Goal: Contribute content: Add original content to the website for others to see

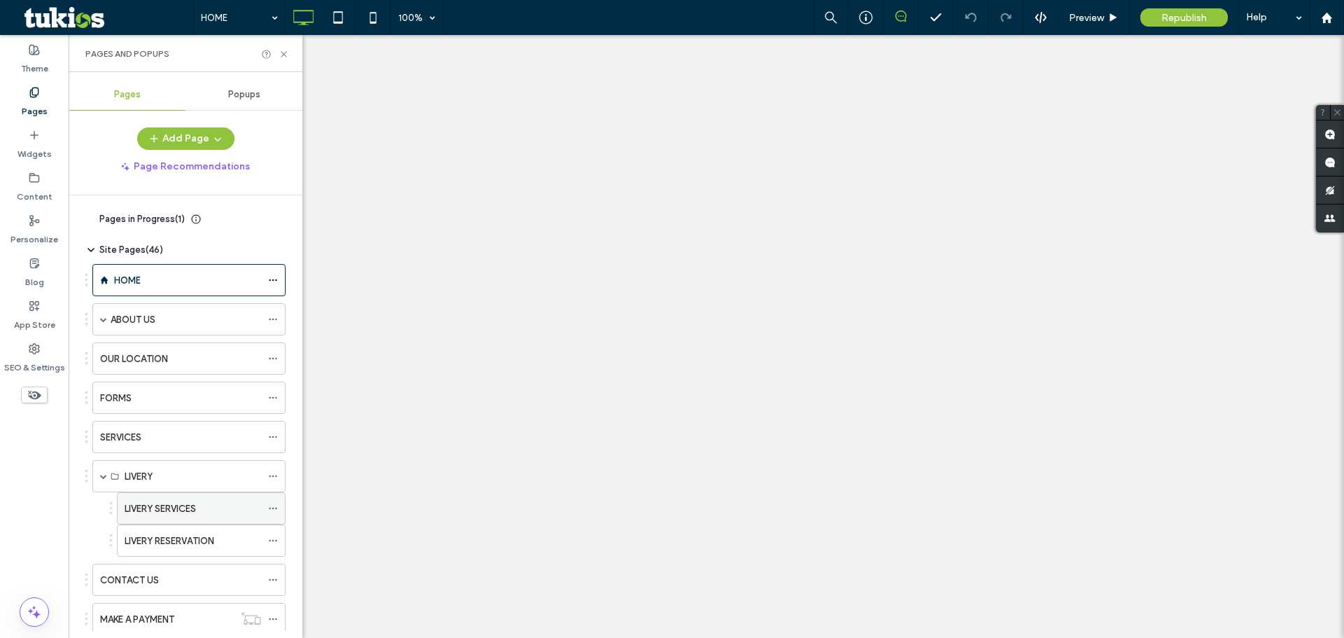
click at [173, 496] on label "LIVERY SERVICES" at bounding box center [160, 508] width 71 height 24
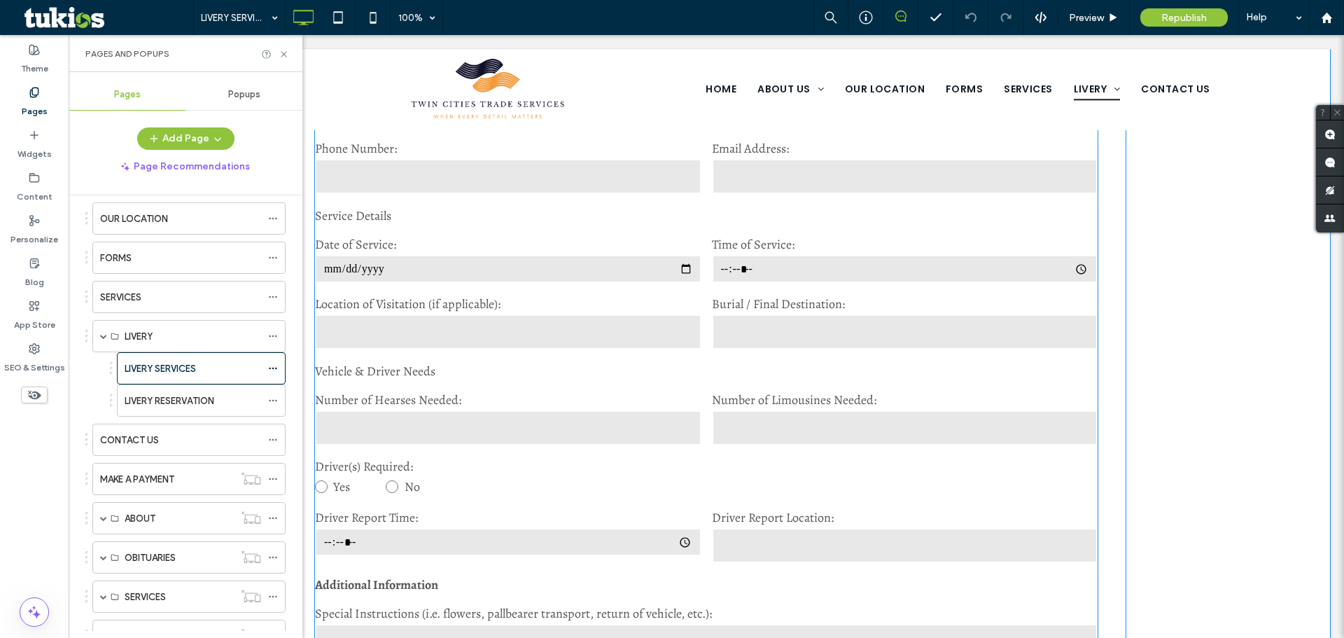
scroll to position [1246, 0]
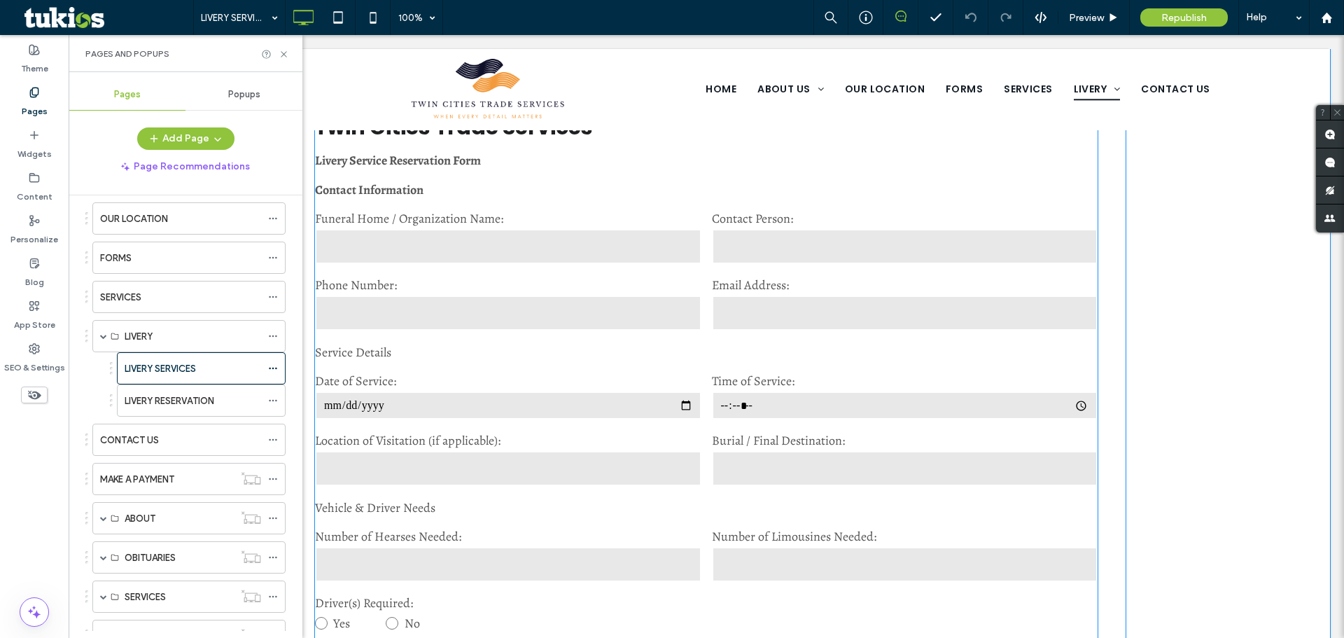
click at [500, 382] on label "Date of Service:" at bounding box center [508, 380] width 386 height 17
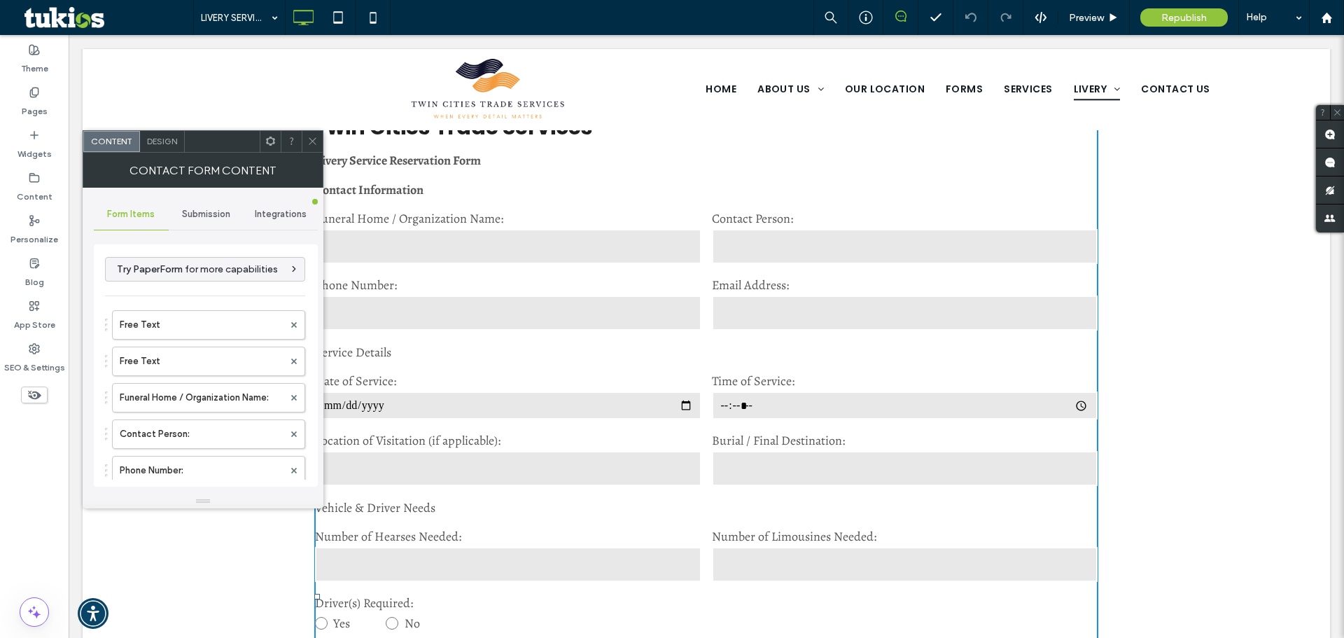
type input "******"
type input "**********"
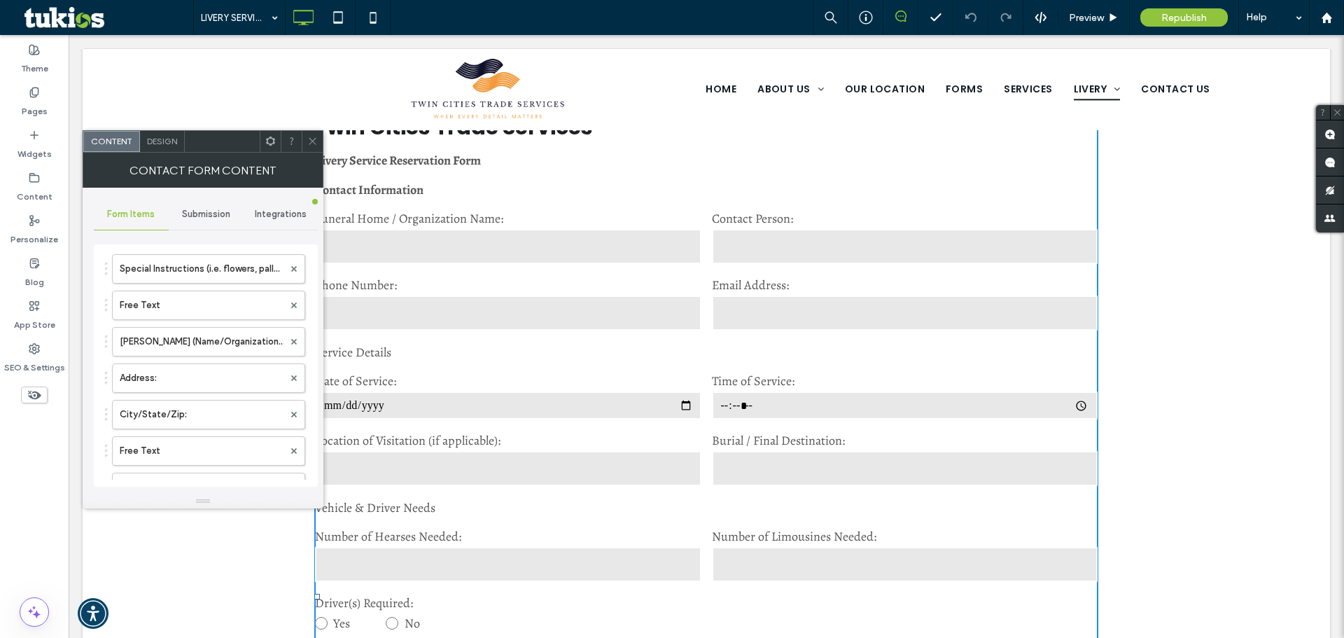
scroll to position [700, 0]
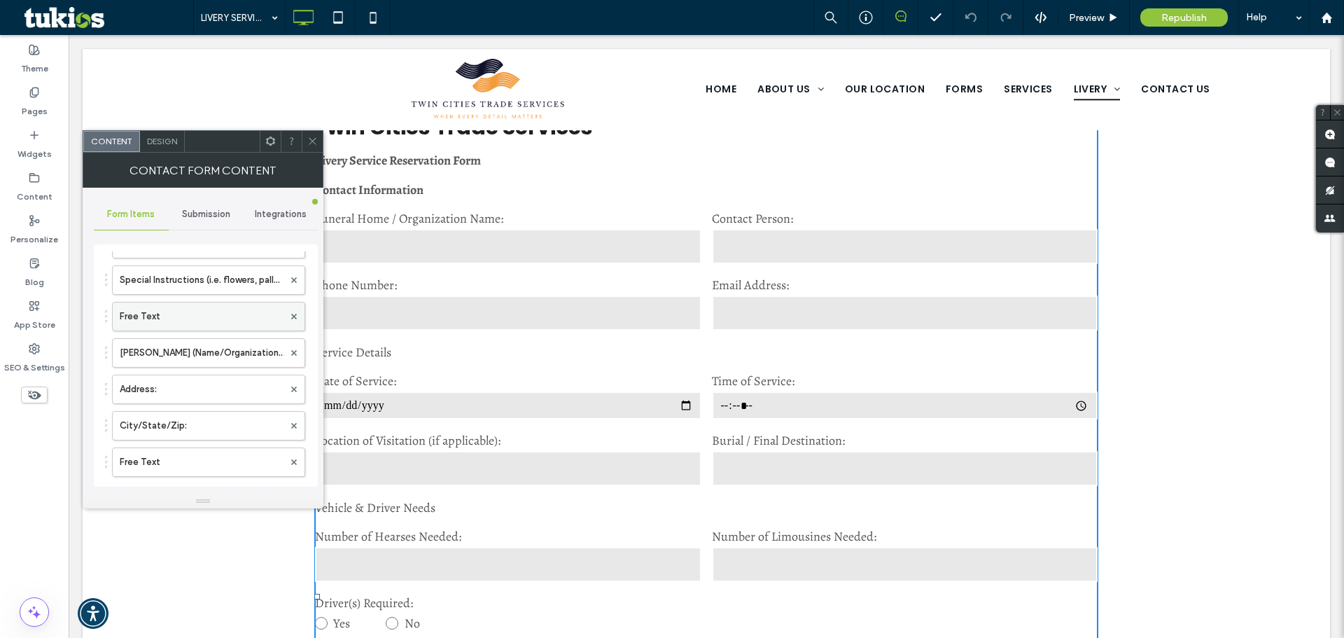
click at [169, 321] on label "Free Text" at bounding box center [202, 316] width 164 height 28
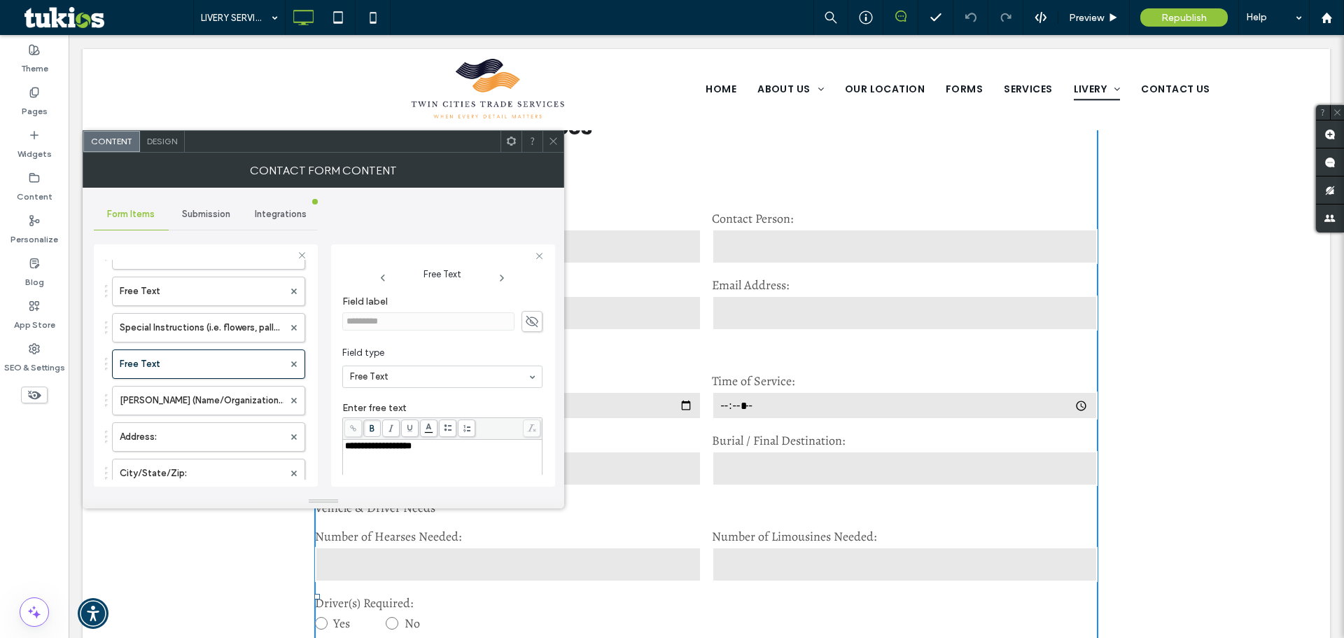
scroll to position [630, 0]
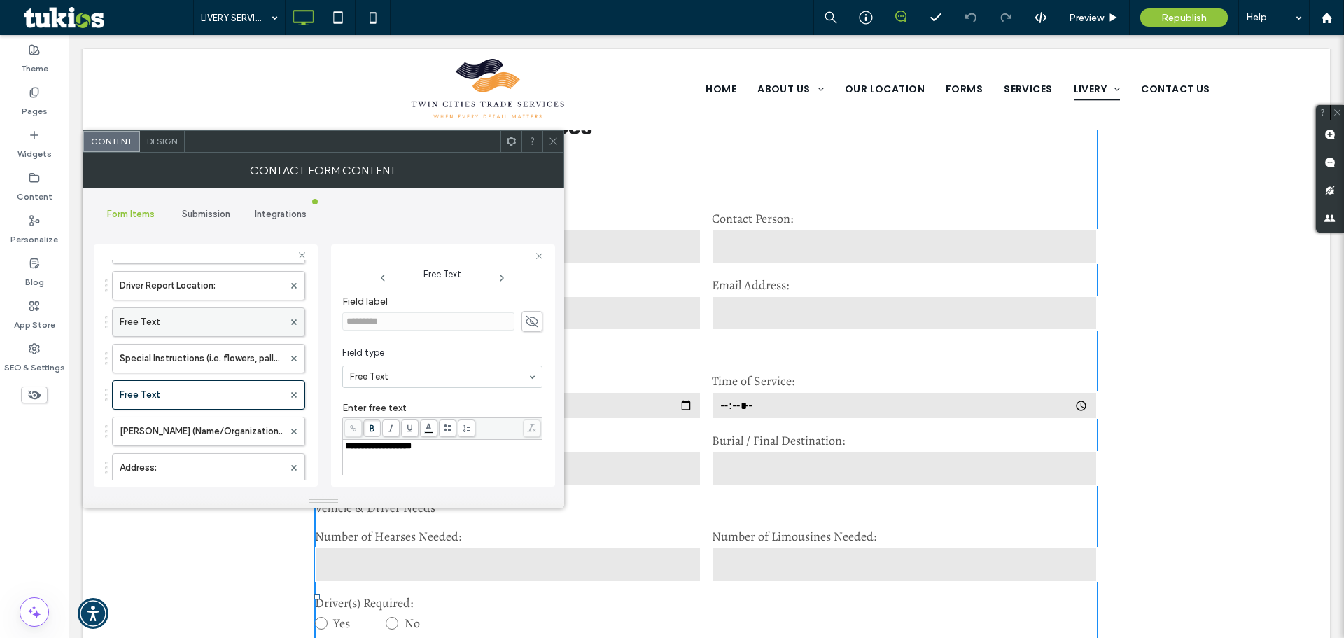
click at [174, 317] on label "Free Text" at bounding box center [202, 322] width 164 height 28
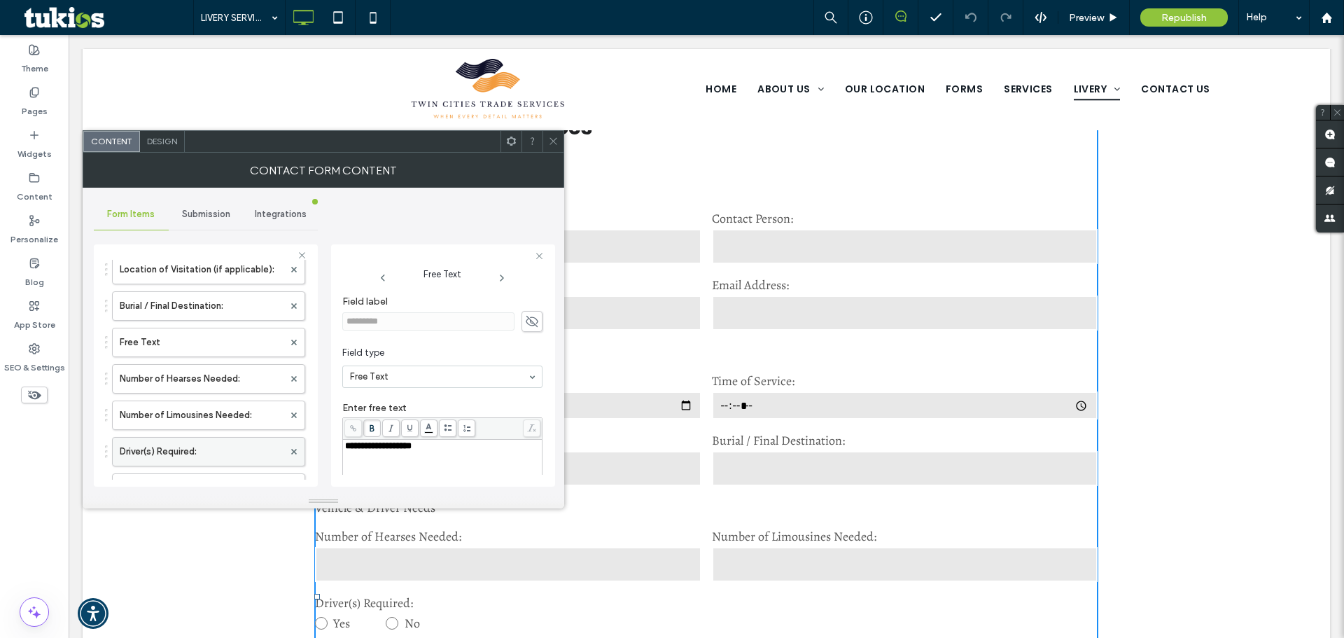
scroll to position [350, 0]
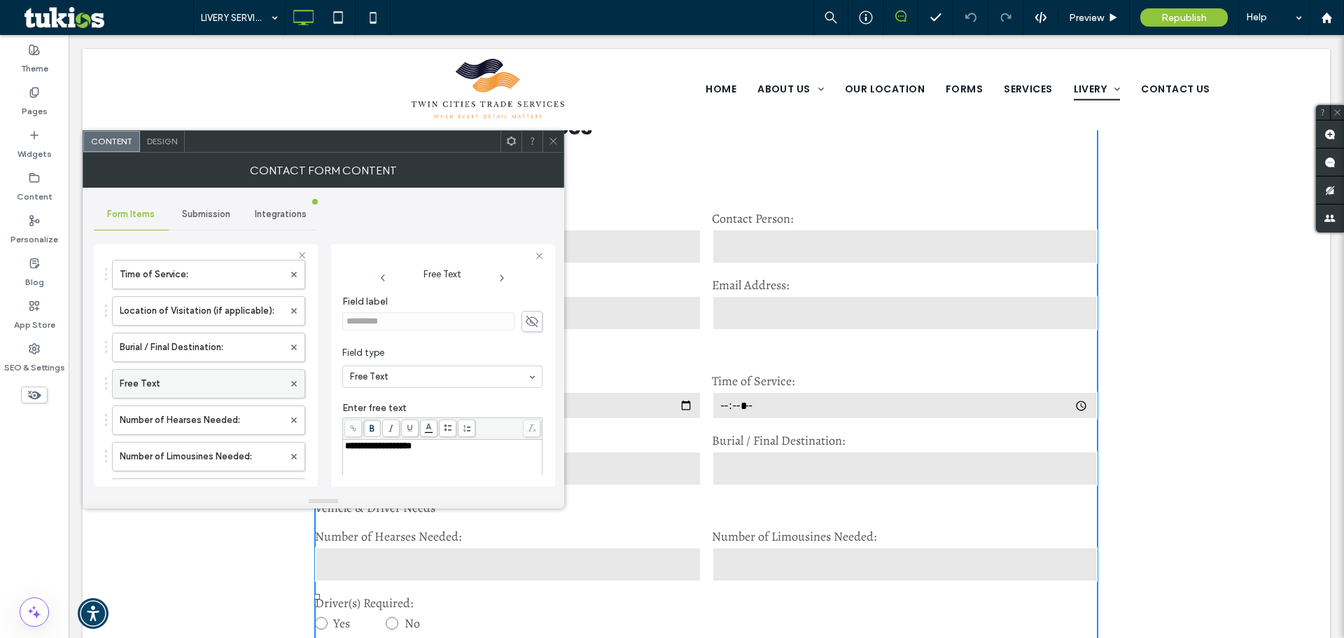
click at [165, 381] on label "Free Text" at bounding box center [202, 384] width 164 height 28
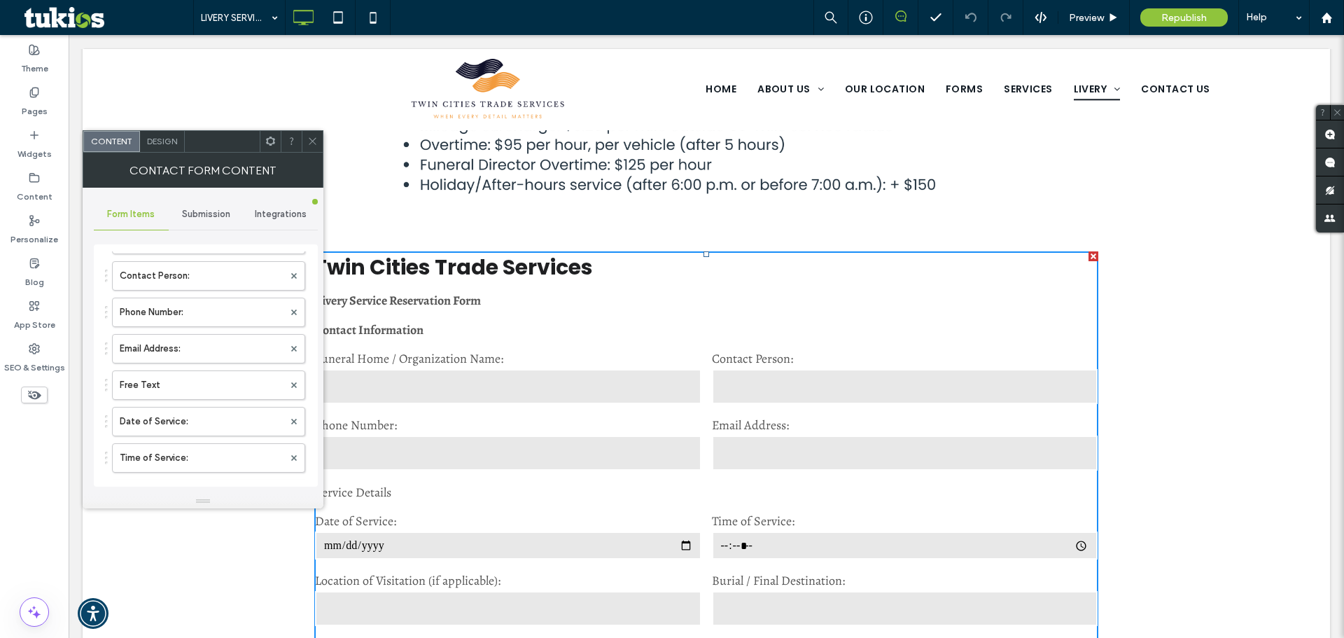
scroll to position [140, 0]
click at [183, 395] on label "Free Text" at bounding box center [202, 403] width 164 height 28
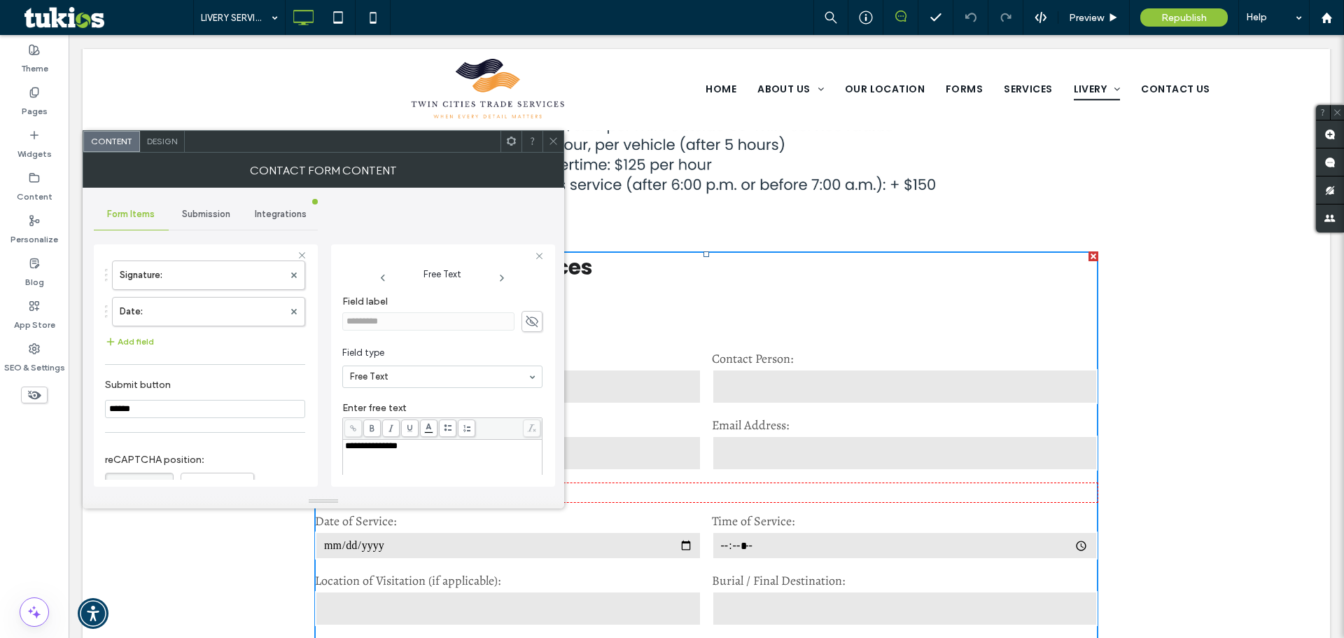
scroll to position [919, 0]
click at [132, 391] on button "Add field" at bounding box center [129, 390] width 49 height 17
type input "*"
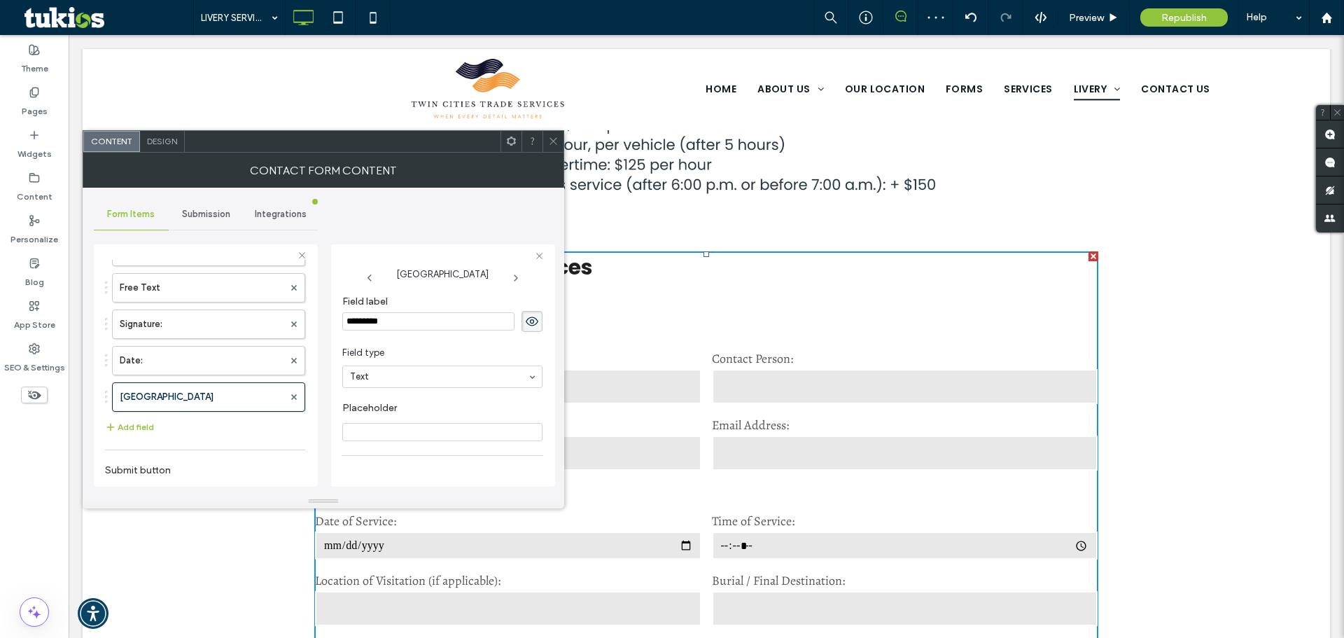
click at [418, 323] on input "*********" at bounding box center [428, 321] width 172 height 18
type input "*"
type input "**********"
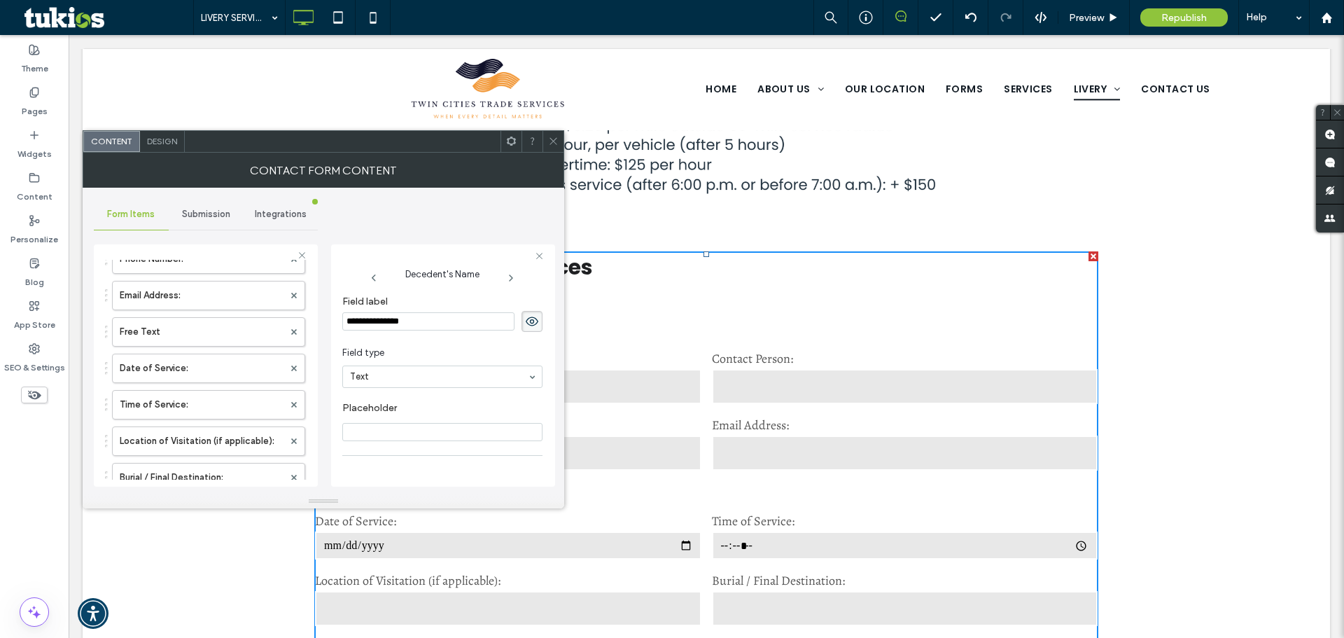
scroll to position [219, 0]
drag, startPoint x: 105, startPoint y: 399, endPoint x: 145, endPoint y: 350, distance: 63.2
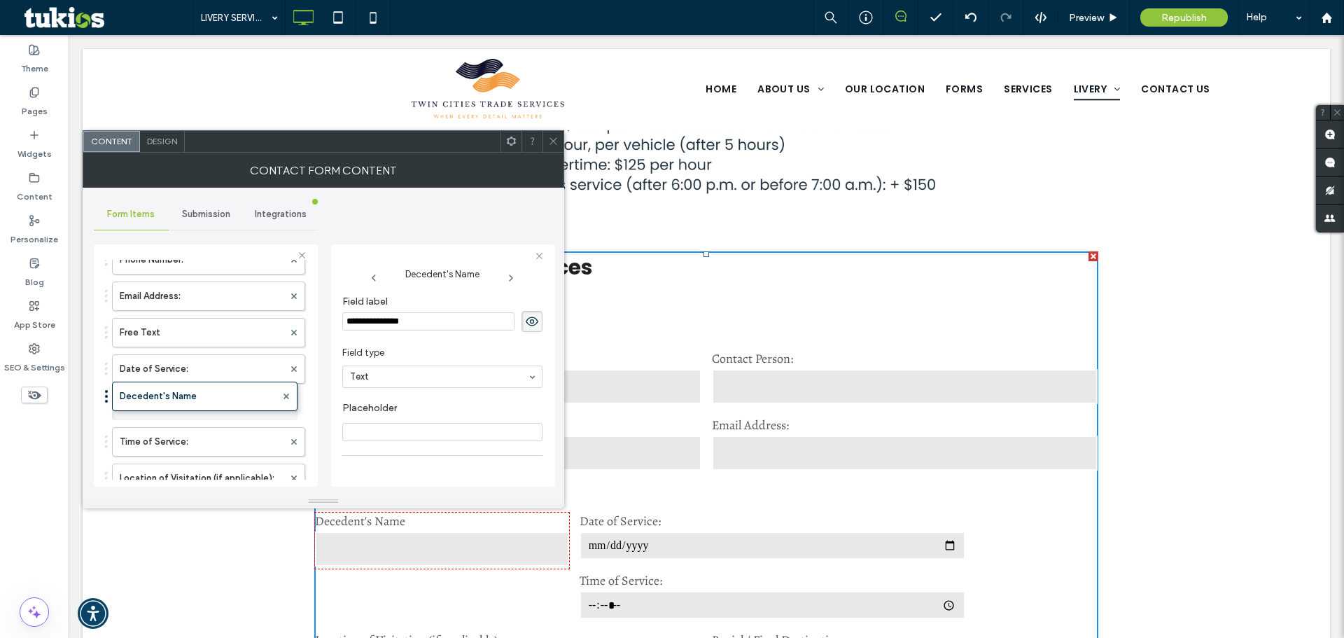
drag, startPoint x: 107, startPoint y: 369, endPoint x: 108, endPoint y: 389, distance: 20.3
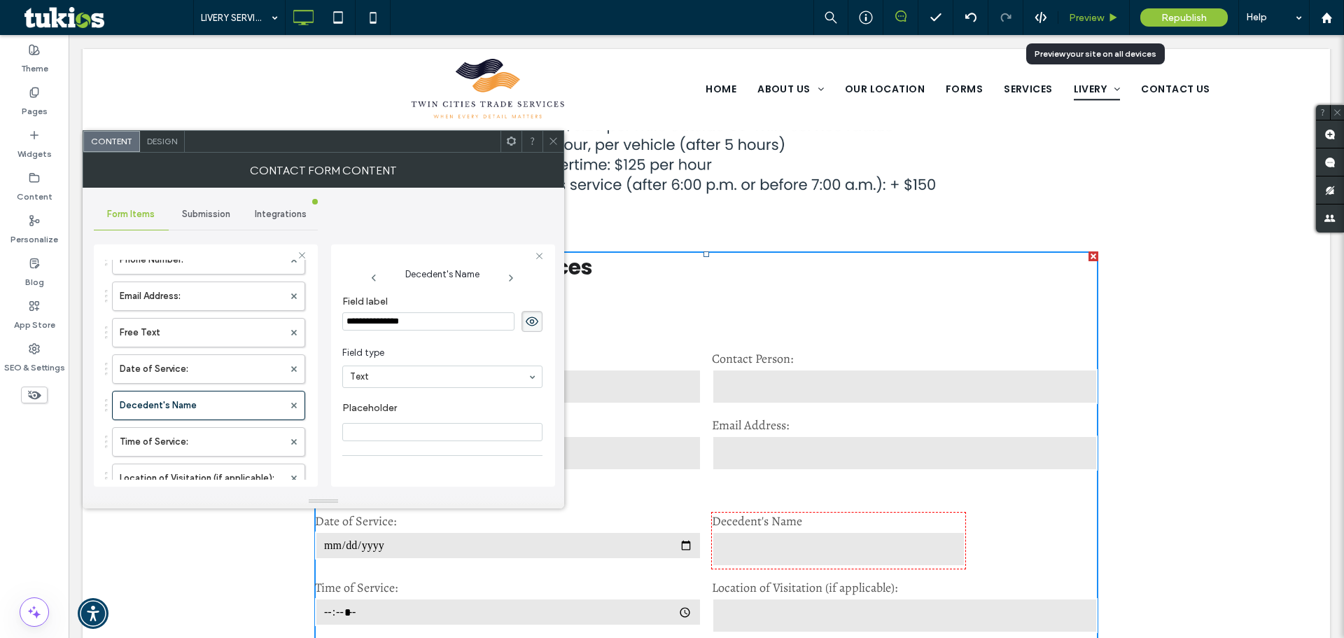
click at [1085, 20] on span "Preview" at bounding box center [1086, 18] width 35 height 12
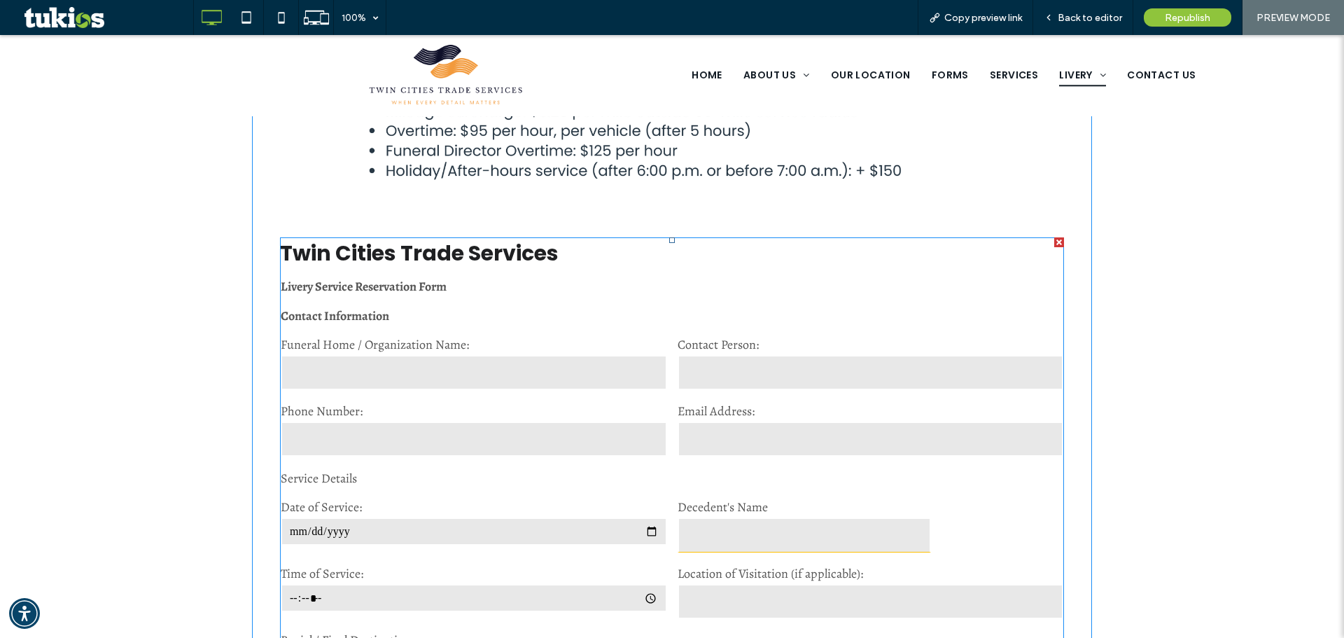
click at [731, 533] on input "text" at bounding box center [805, 534] width 254 height 35
click at [758, 532] on input "text" at bounding box center [805, 534] width 254 height 35
drag, startPoint x: 782, startPoint y: 527, endPoint x: 792, endPoint y: 524, distance: 11.1
click at [783, 527] on input "text" at bounding box center [805, 534] width 254 height 35
click at [799, 522] on input "text" at bounding box center [805, 534] width 254 height 35
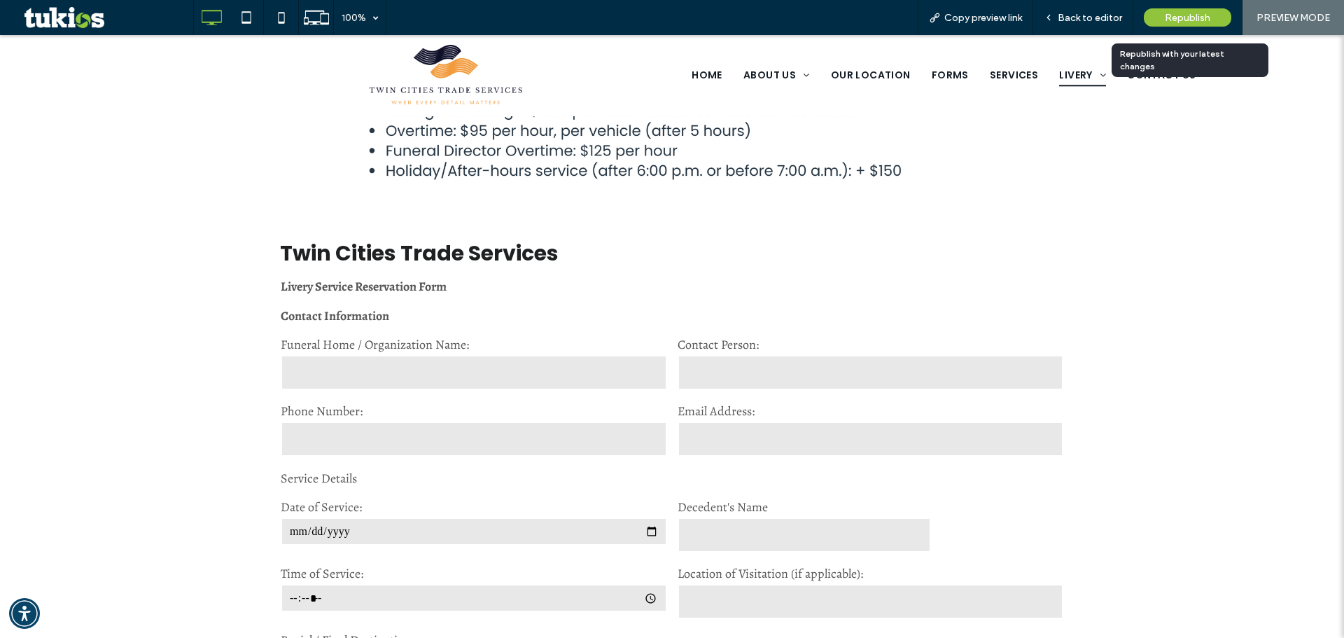
click at [1196, 12] on span "Republish" at bounding box center [1187, 18] width 45 height 12
